Goal: Information Seeking & Learning: Find specific fact

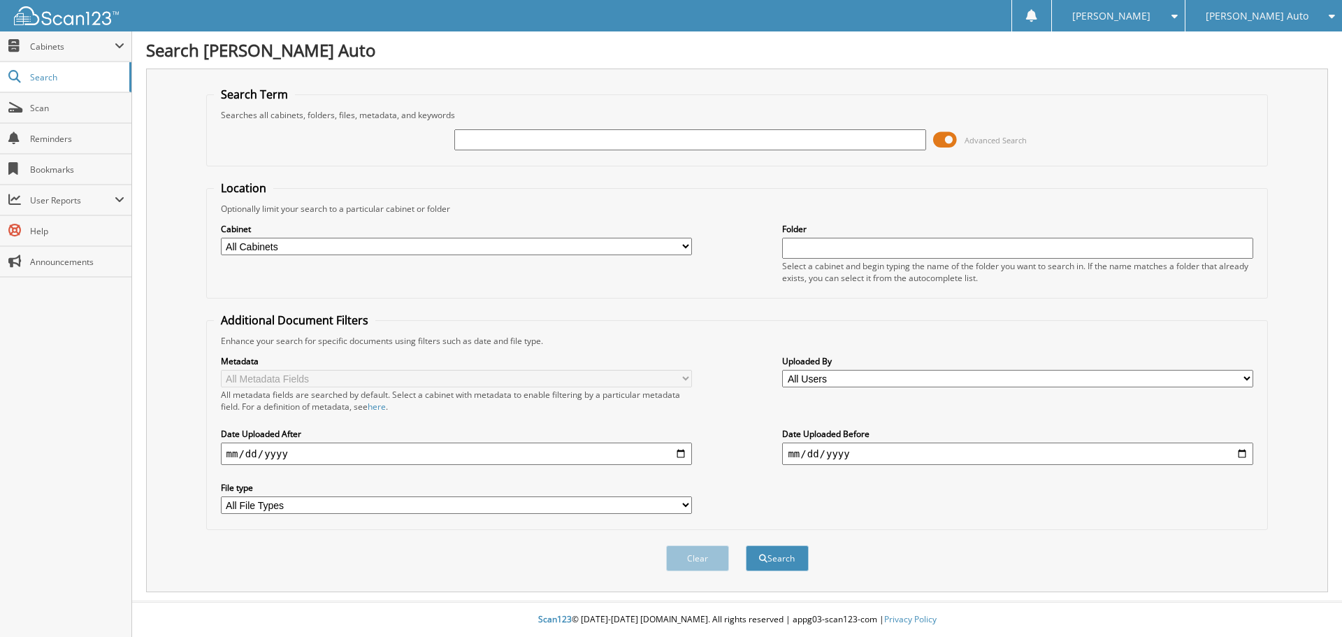
click at [580, 136] on input "text" at bounding box center [689, 139] width 471 height 21
type input "2s25823a"
click at [746, 545] on button "Search" at bounding box center [777, 558] width 63 height 26
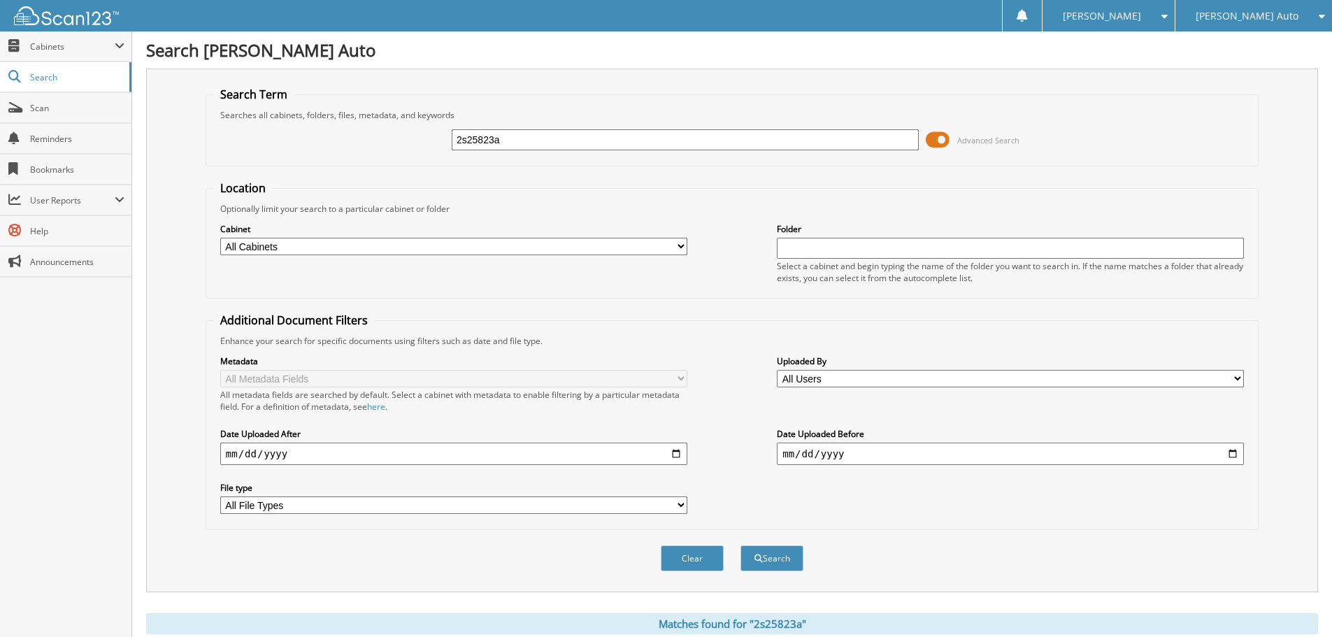
click at [946, 138] on span at bounding box center [937, 139] width 24 height 21
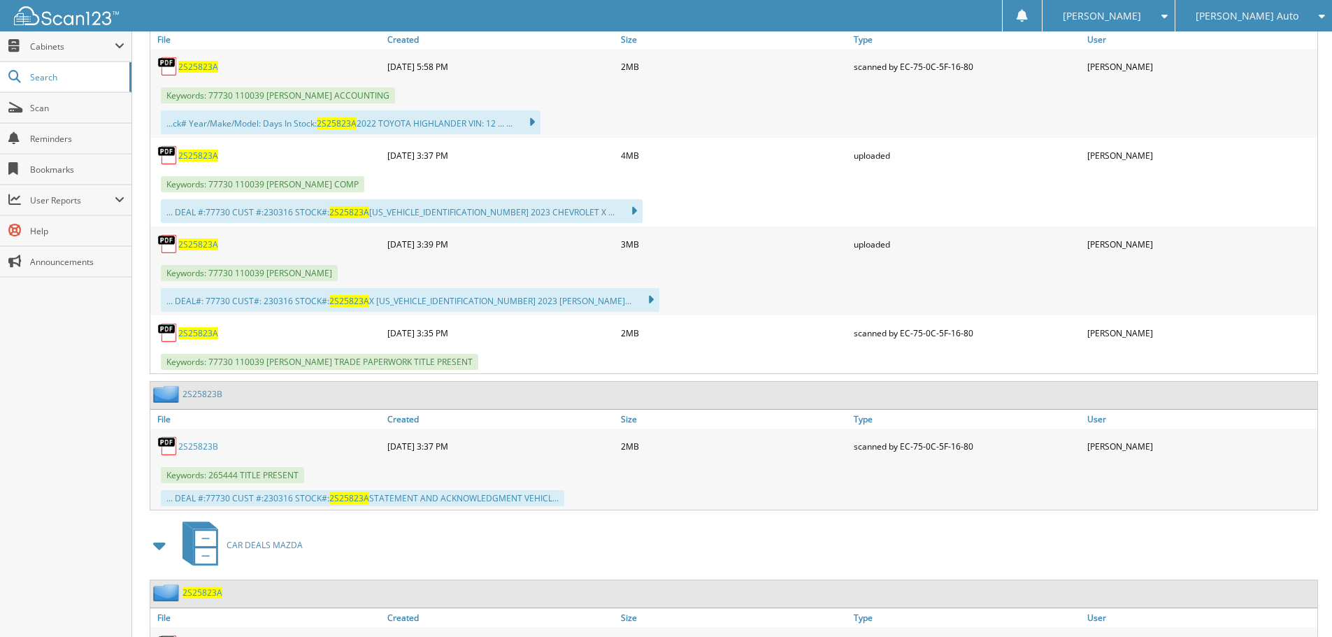
scroll to position [350, 0]
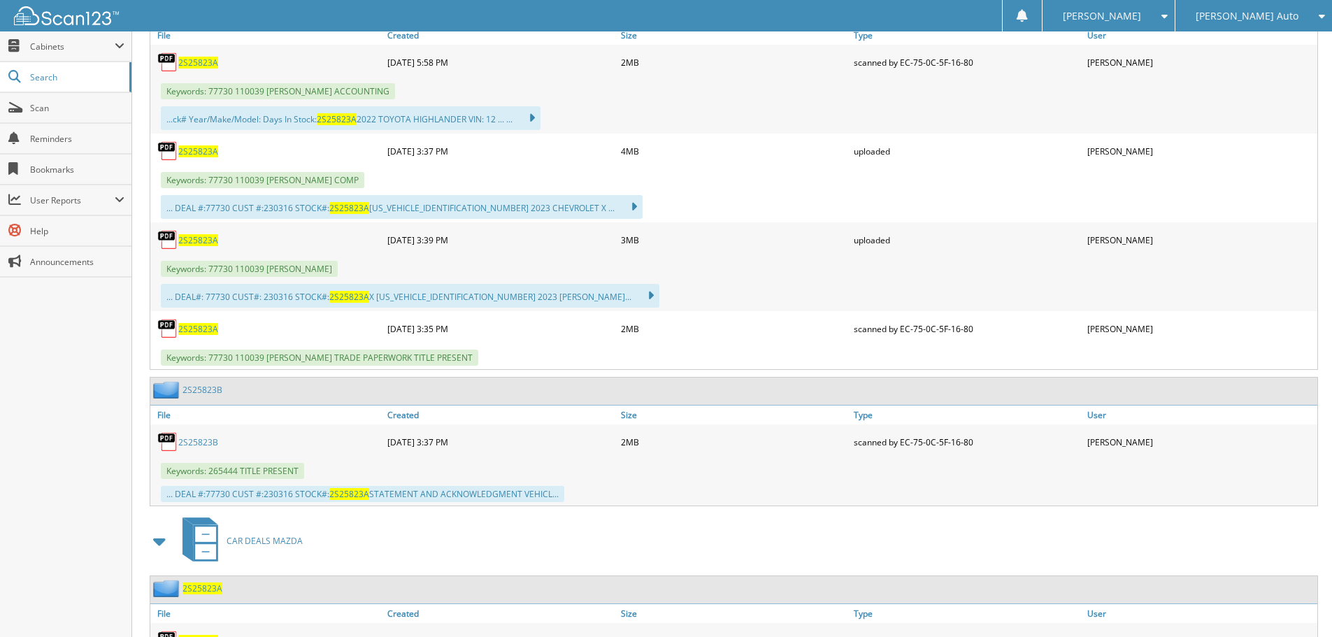
click at [198, 335] on div "2S25823A" at bounding box center [266, 329] width 233 height 28
click at [197, 329] on span "2S25823A" at bounding box center [198, 329] width 40 height 12
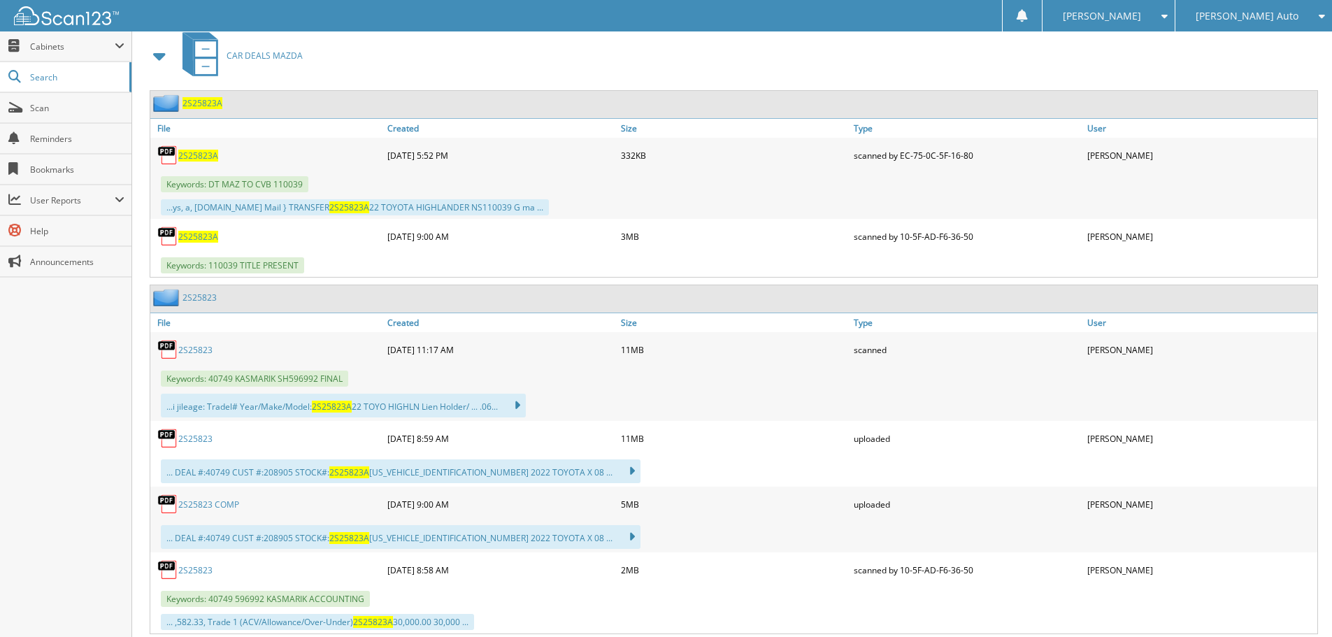
scroll to position [839, 0]
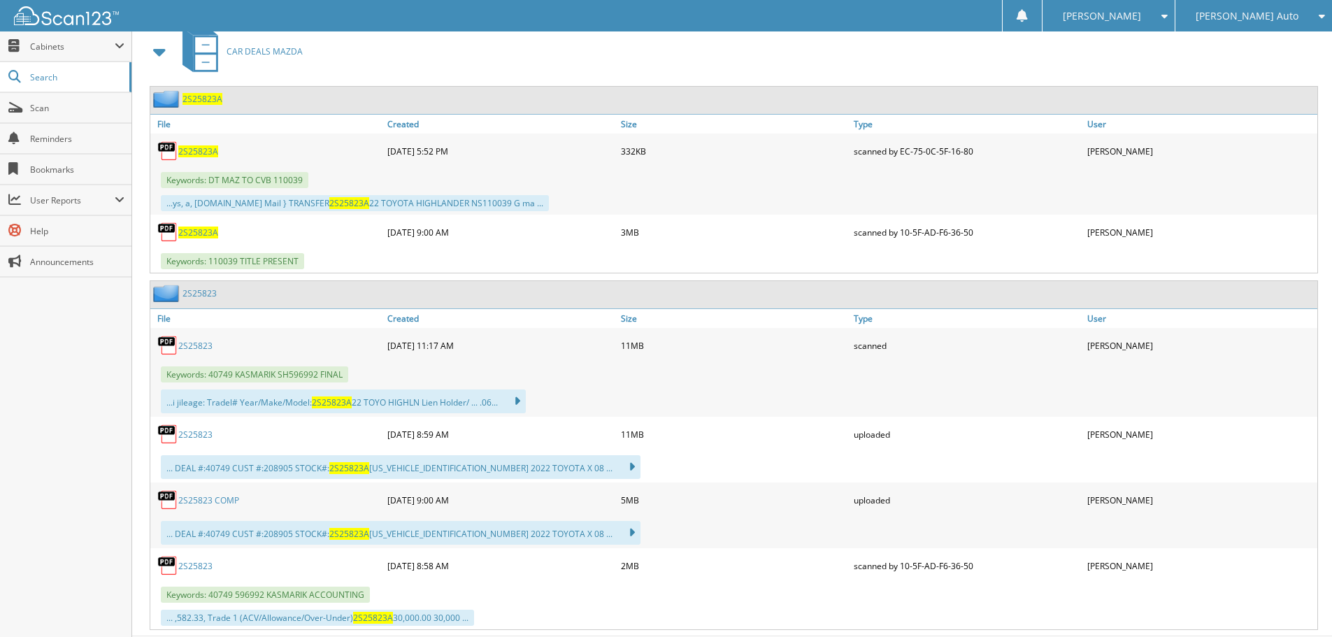
click at [202, 231] on span "2S25823A" at bounding box center [198, 232] width 40 height 12
click at [202, 235] on span "2S25823A" at bounding box center [198, 232] width 40 height 12
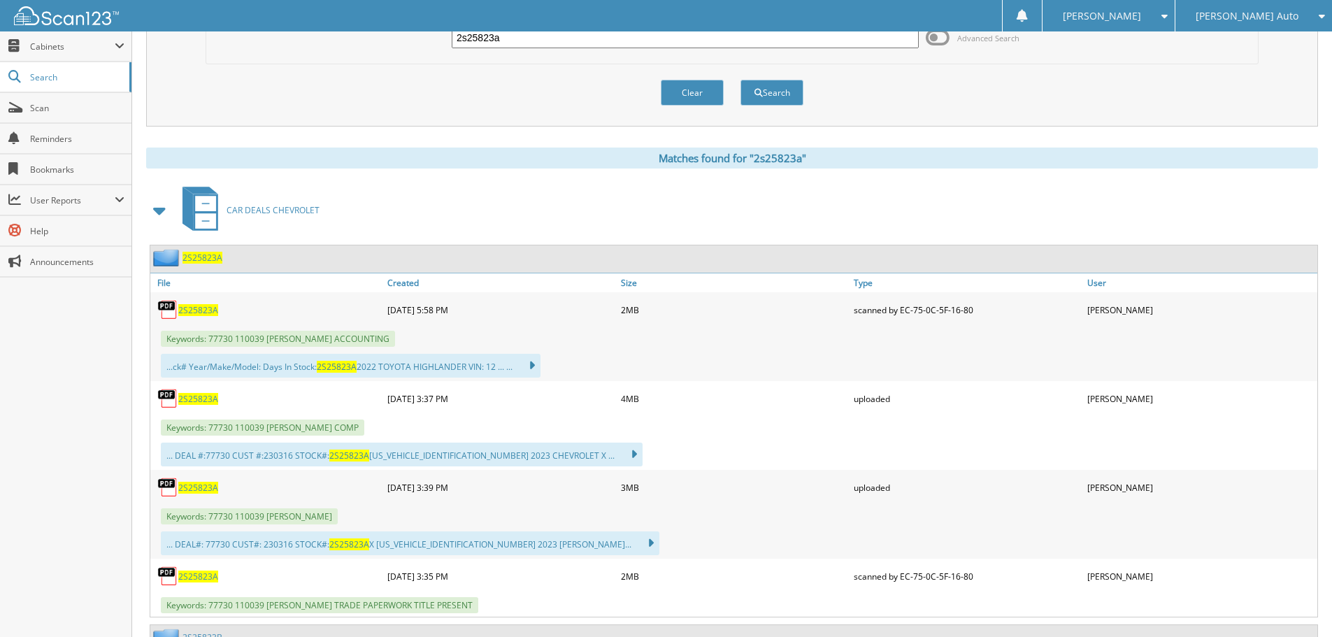
scroll to position [0, 0]
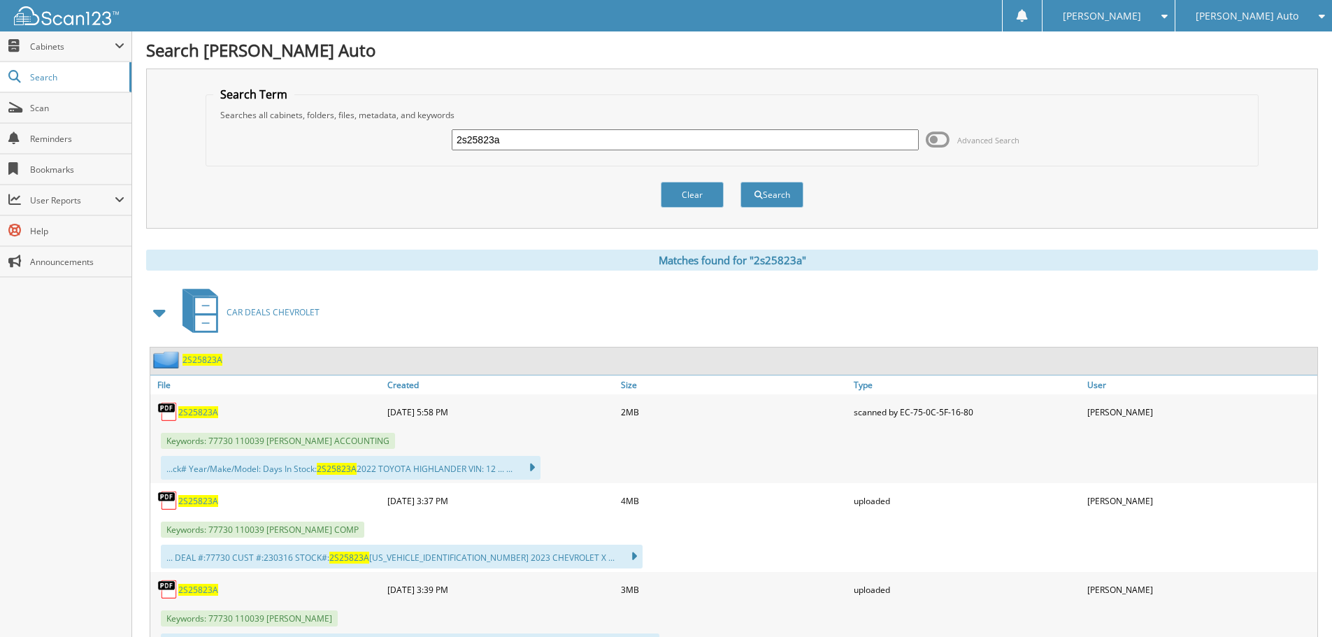
click at [707, 140] on input "2s25823a" at bounding box center [685, 139] width 467 height 21
type input "2S25745A"
click at [740, 182] on button "Search" at bounding box center [771, 195] width 63 height 26
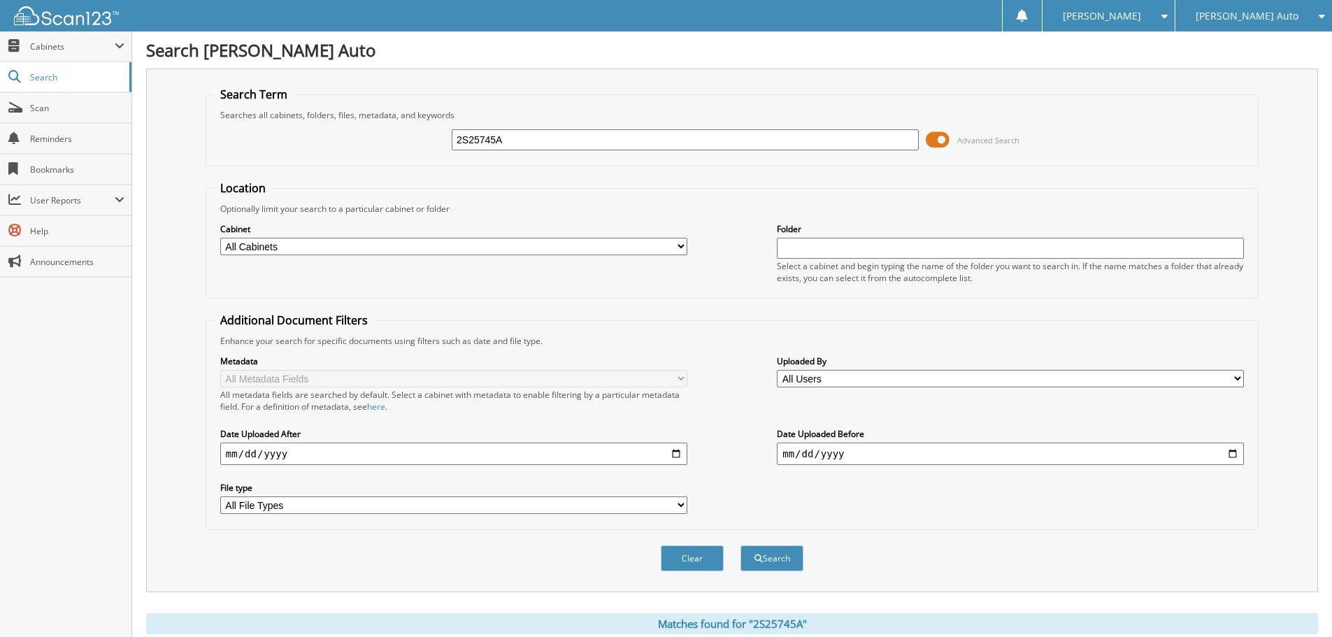
click at [936, 141] on span at bounding box center [937, 139] width 24 height 21
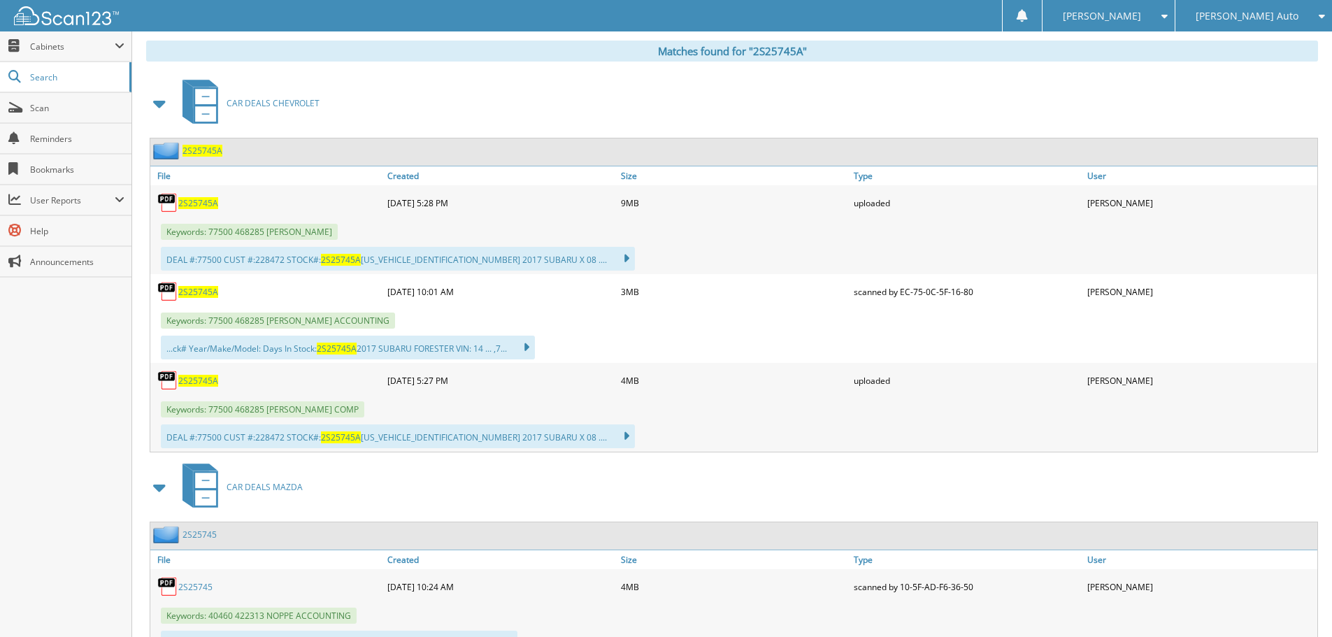
scroll to position [210, 0]
